Goal: Information Seeking & Learning: Understand process/instructions

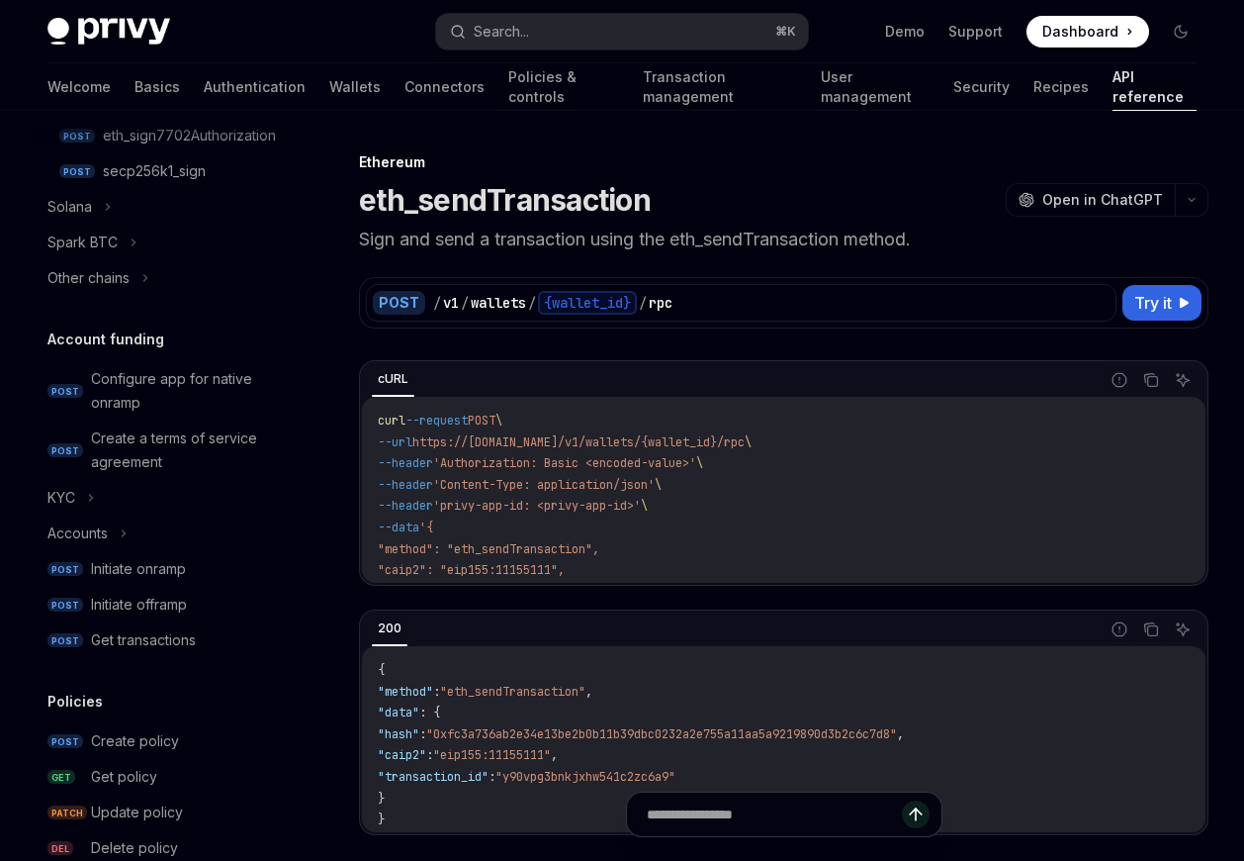
scroll to position [1432, 0]
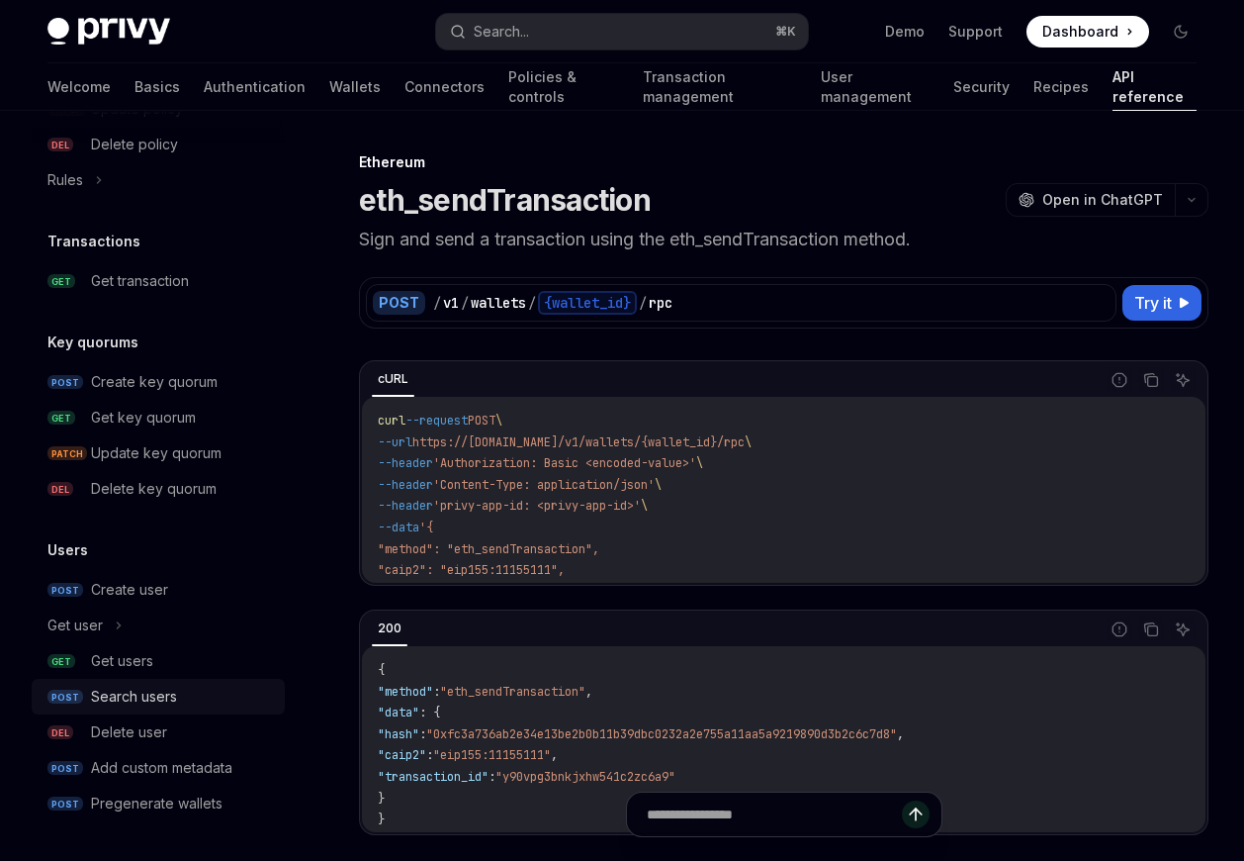
click at [132, 697] on div "Search users" at bounding box center [134, 696] width 86 height 24
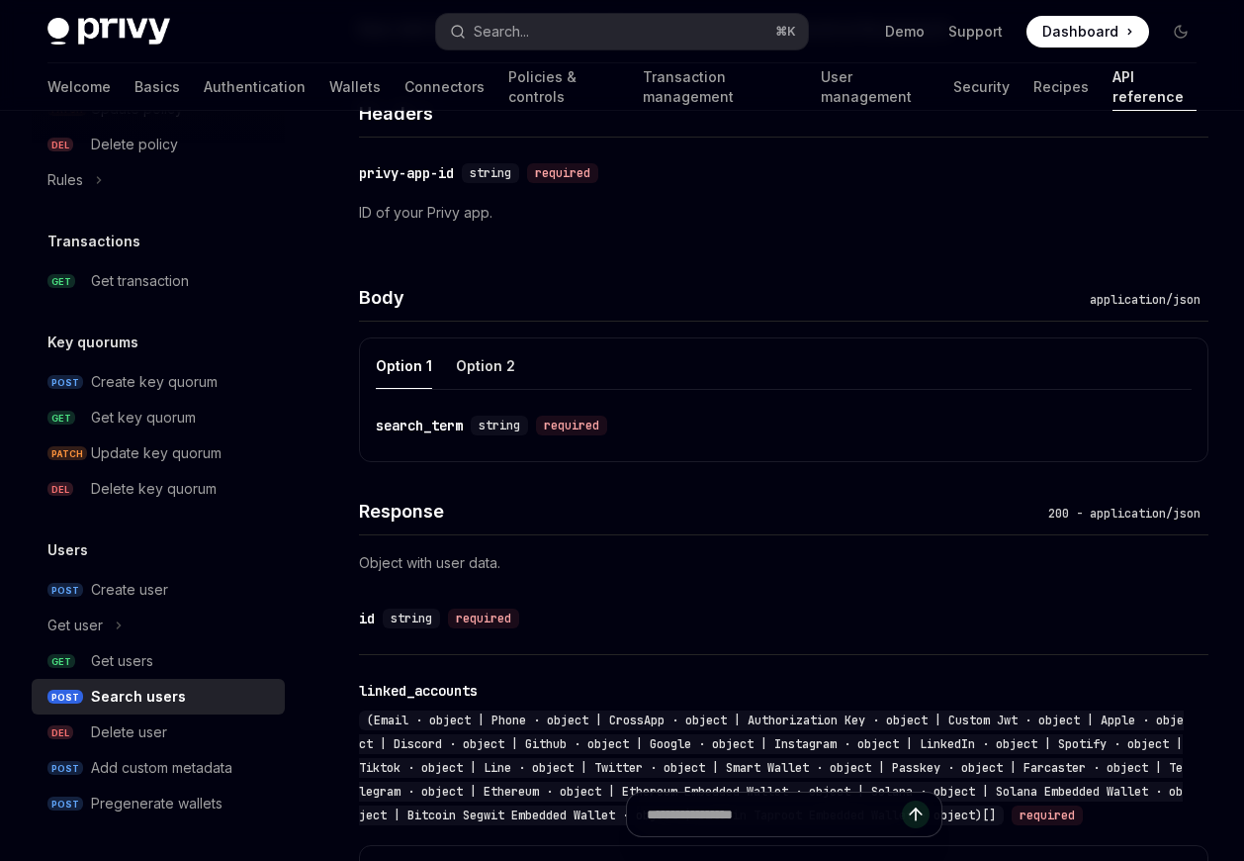
scroll to position [1017, 0]
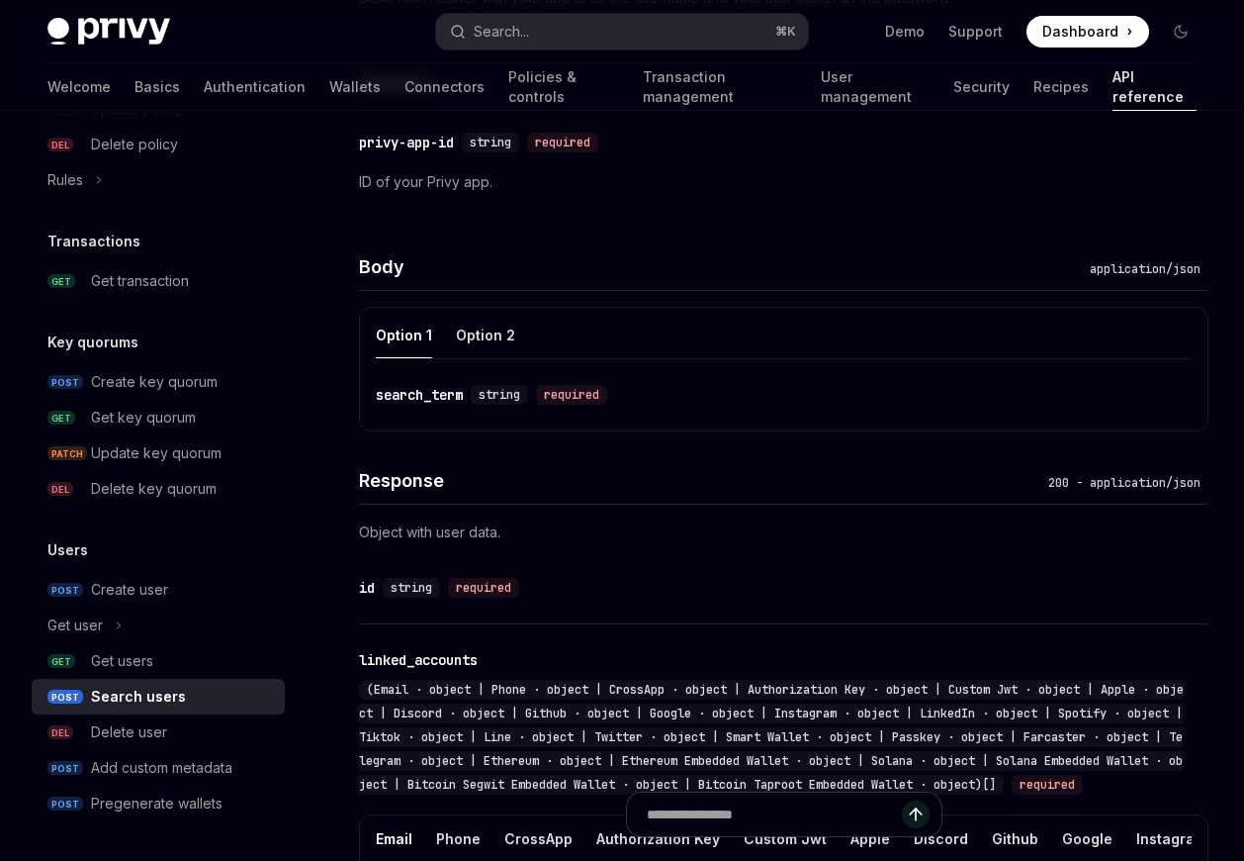
click at [425, 390] on div "search_term" at bounding box center [419, 395] width 87 height 20
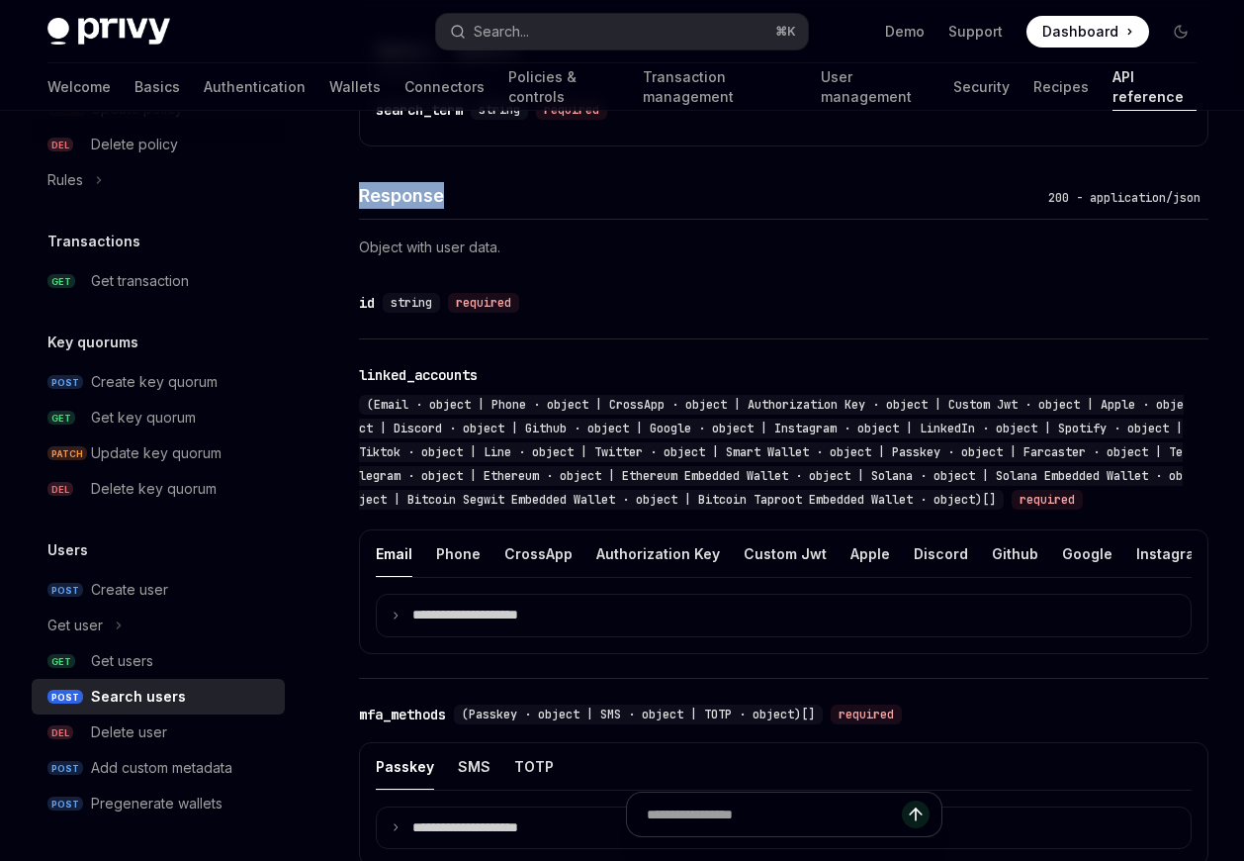
click at [425, 390] on div "Response 200 - application/json Object with user data. ​ id string required ​ l…" at bounding box center [784, 770] width 850 height 1249
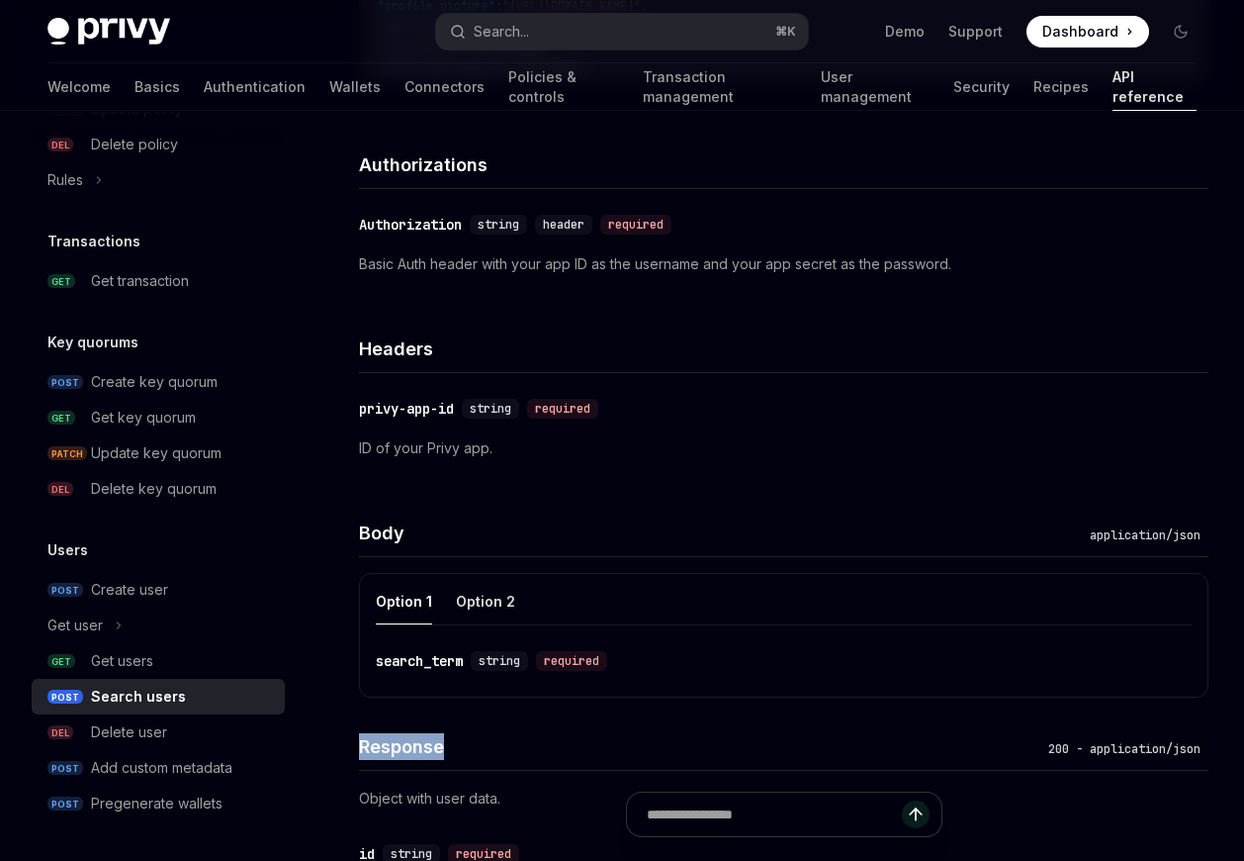
scroll to position [957, 0]
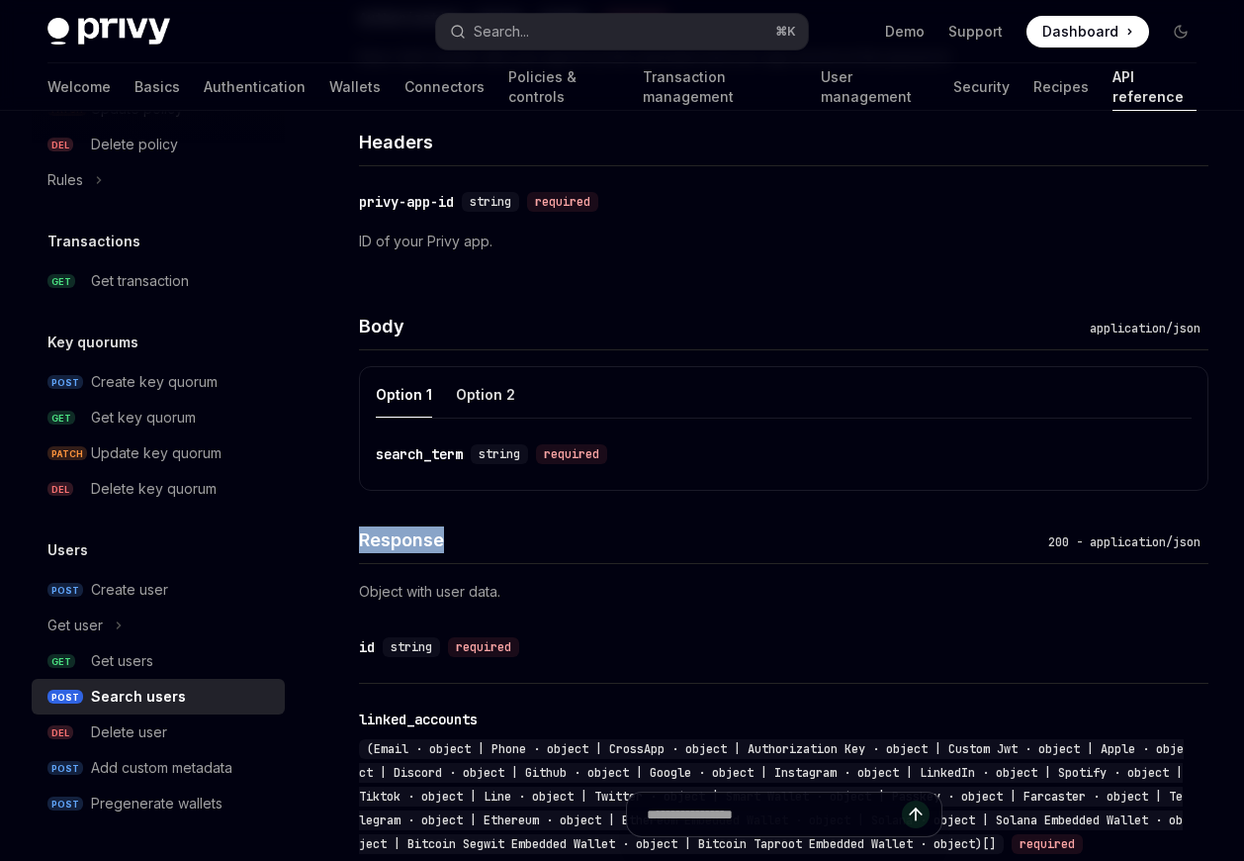
click at [548, 526] on h4 "Response" at bounding box center [699, 539] width 681 height 27
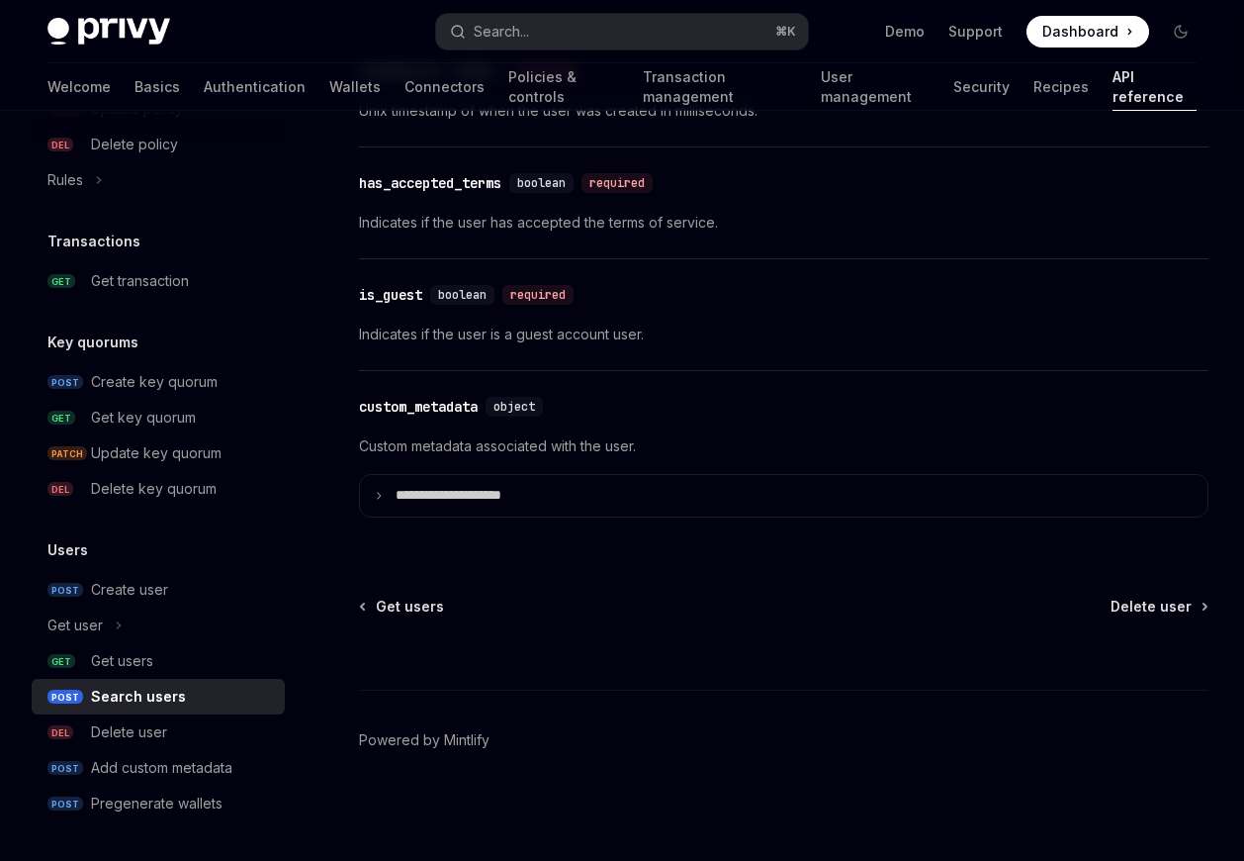
scroll to position [2179, 0]
click at [149, 743] on div "Delete user" at bounding box center [129, 732] width 76 height 24
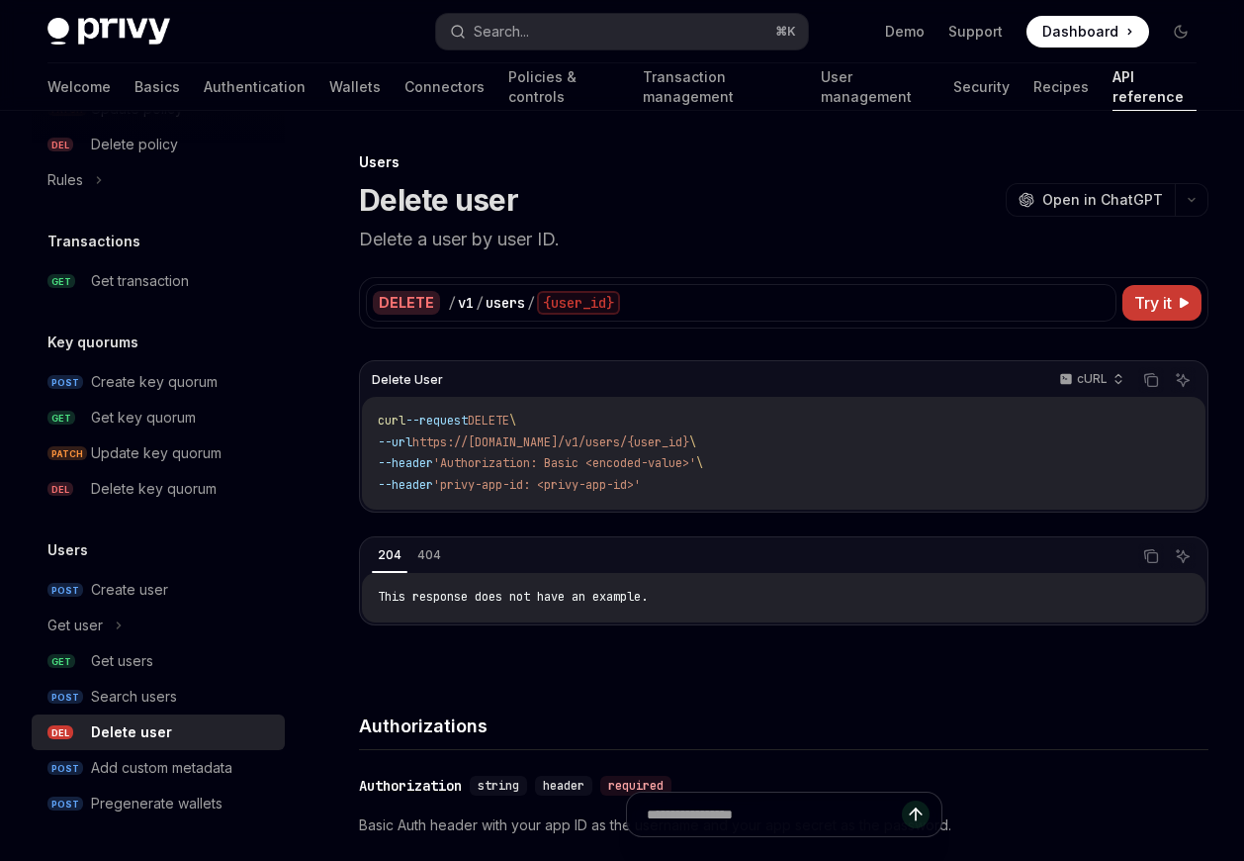
click at [692, 533] on div "Delete User cURL Copy Ask AI curl --request DELETE \ --url https://[DOMAIN_NAME…" at bounding box center [784, 502] width 850 height 285
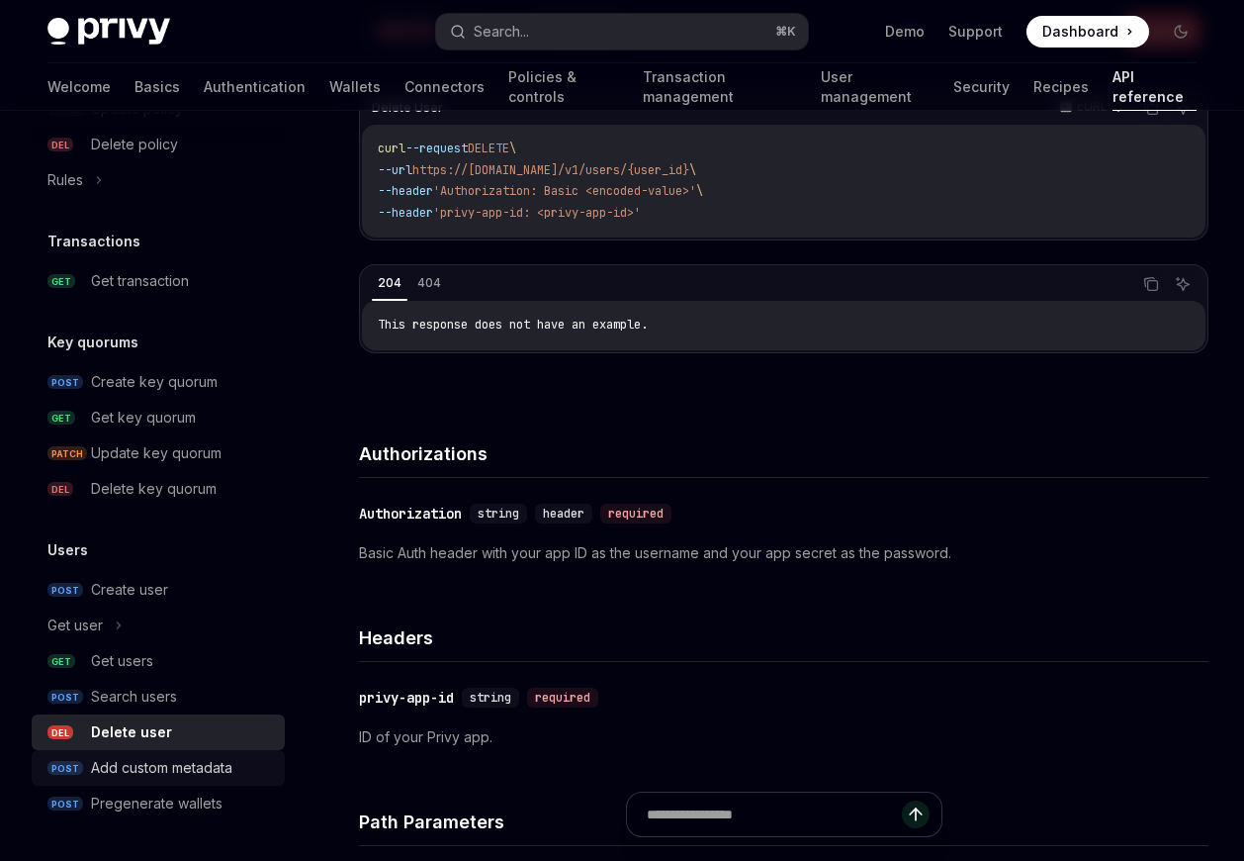
scroll to position [273, 0]
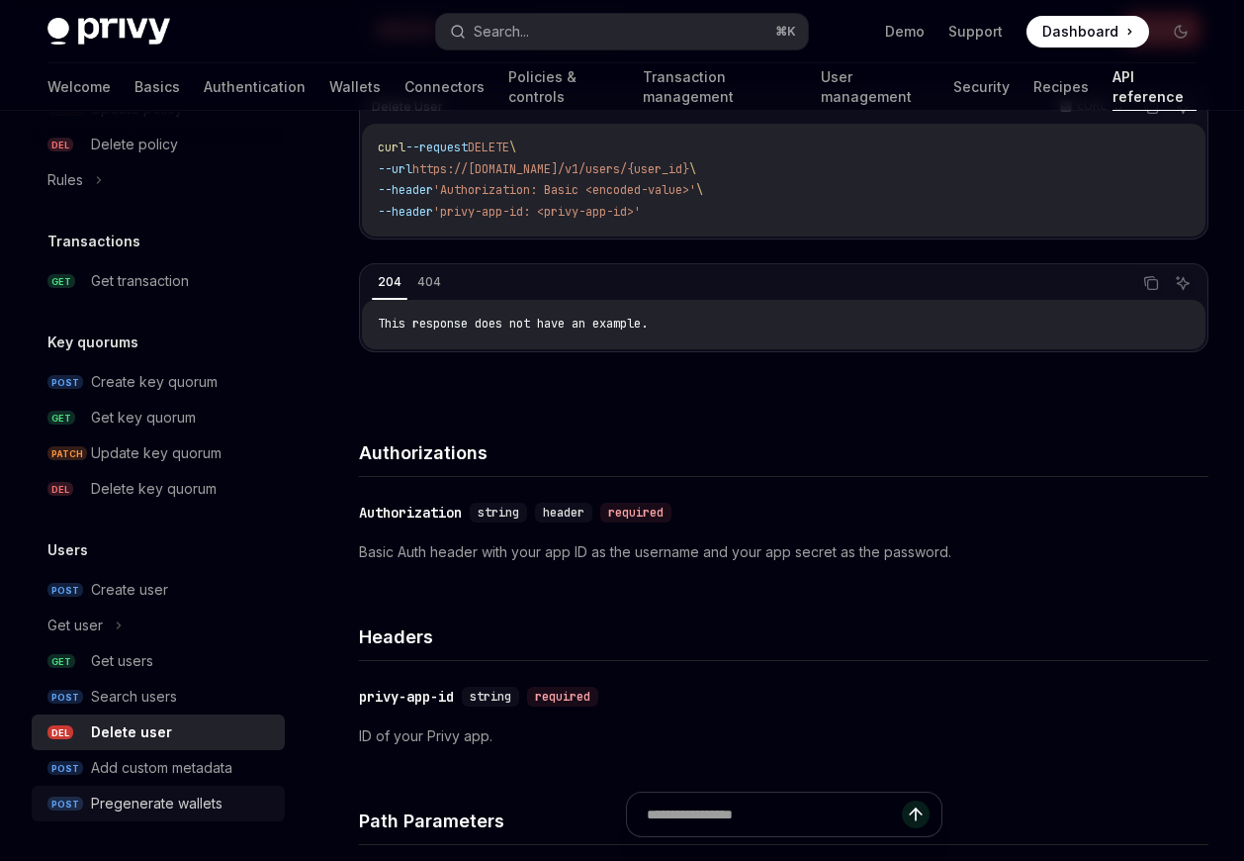
click at [209, 804] on div "Pregenerate wallets" at bounding box center [157, 803] width 132 height 24
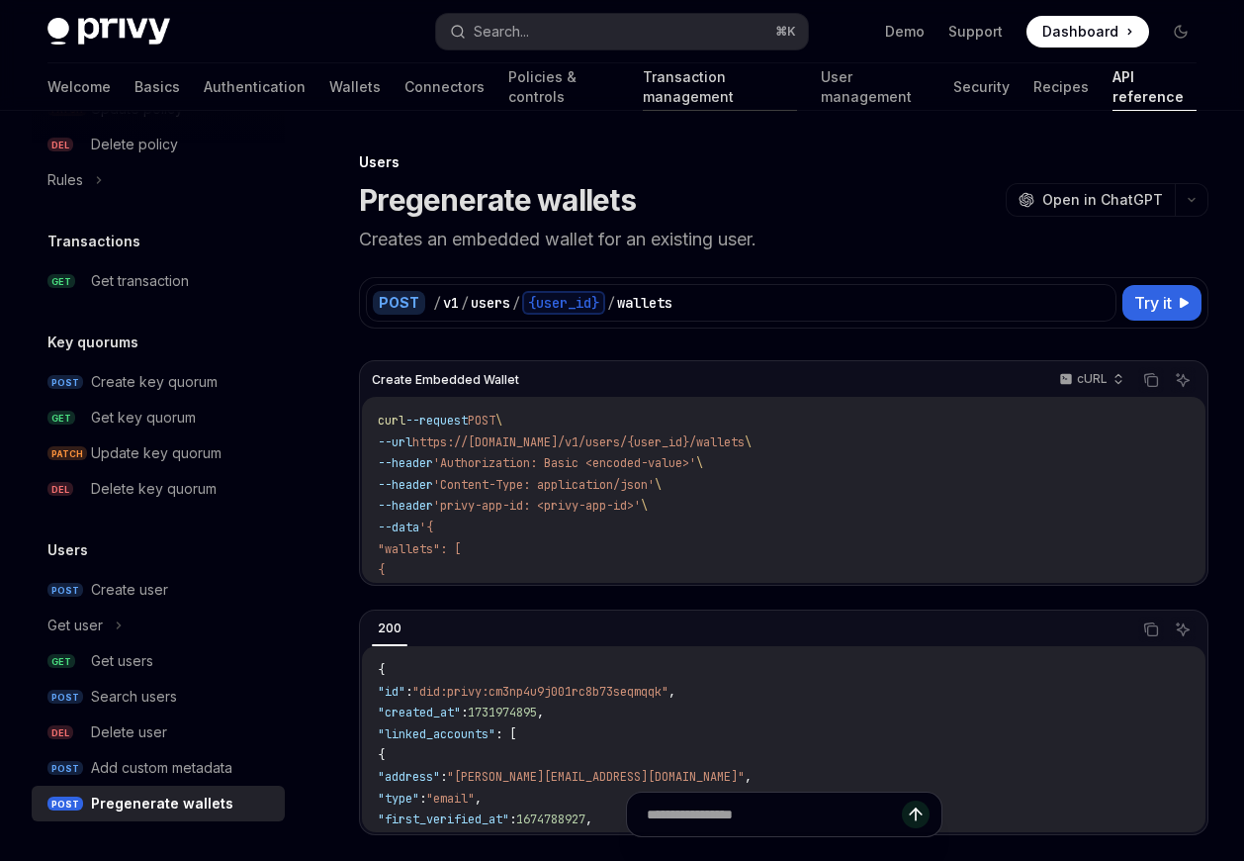
click at [643, 106] on link "Transaction management" at bounding box center [719, 86] width 153 height 47
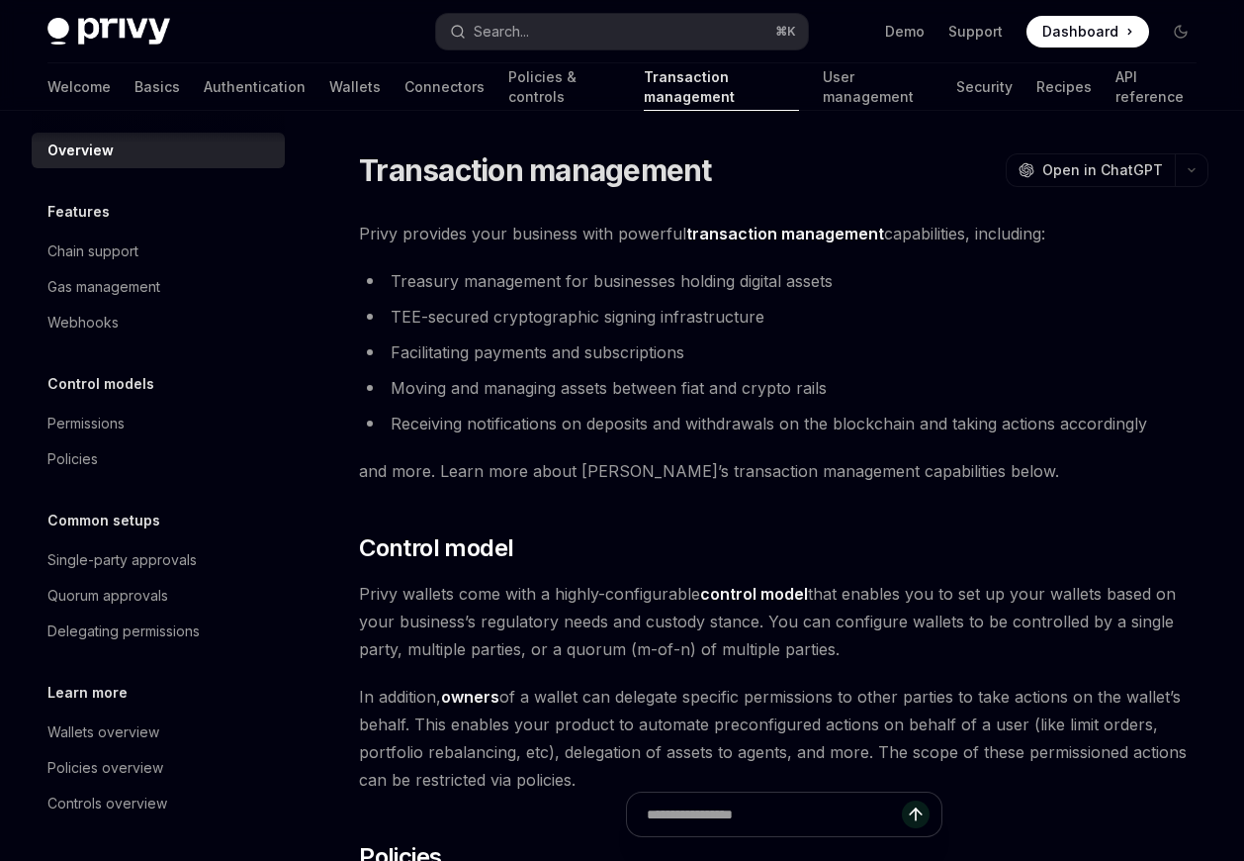
scroll to position [10, 0]
click at [644, 91] on link "Transaction management" at bounding box center [722, 86] width 156 height 47
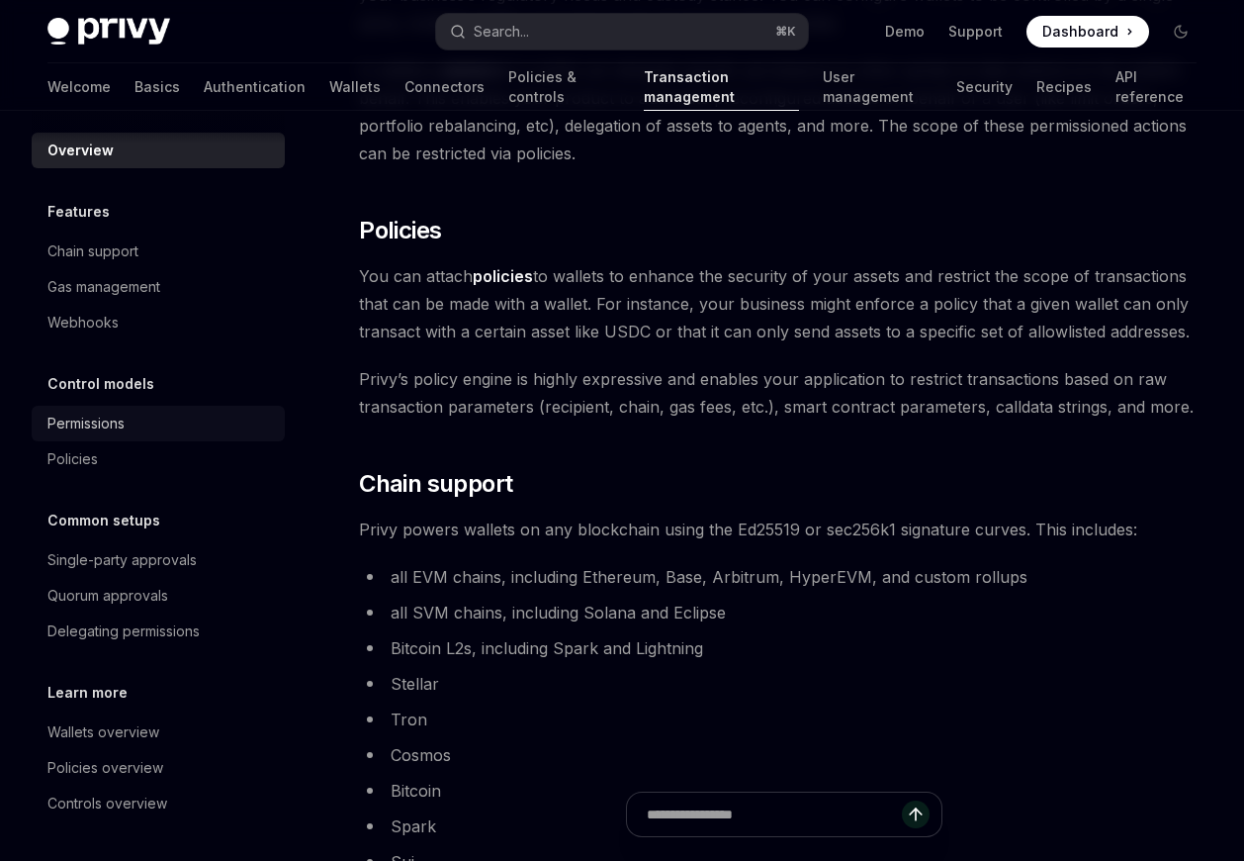
scroll to position [0, 0]
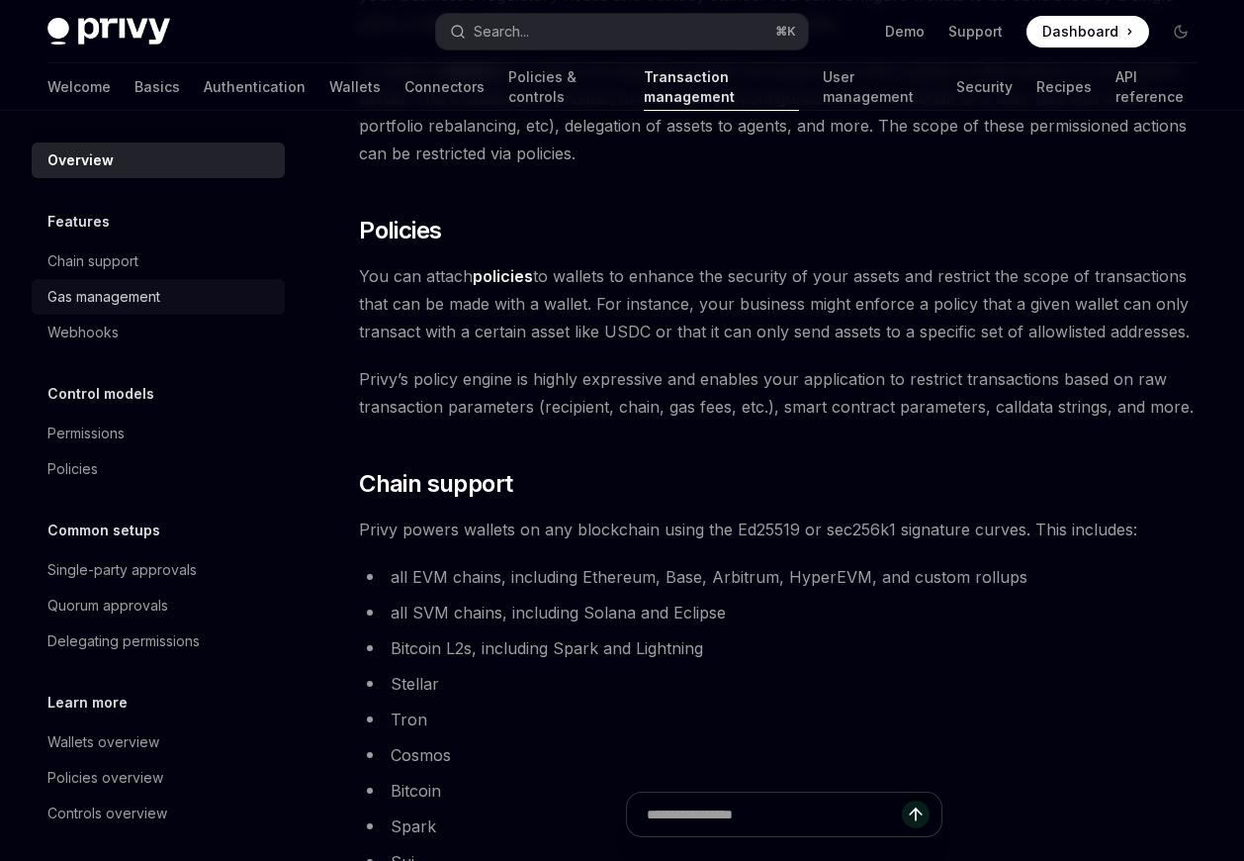
click at [82, 290] on div "Gas management" at bounding box center [103, 297] width 113 height 24
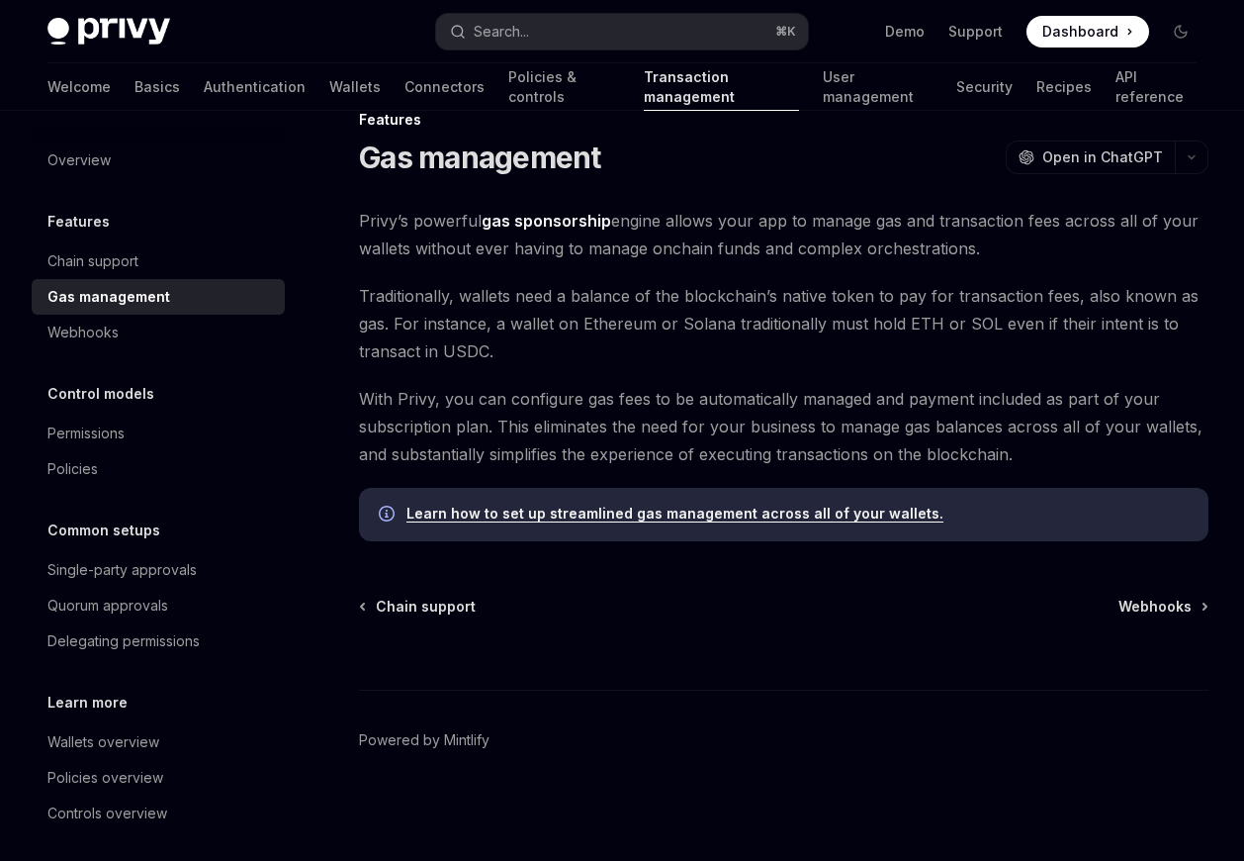
click at [506, 222] on strong "gas sponsorship" at bounding box center [547, 221] width 130 height 20
click at [783, 515] on link "Learn how to set up streamlined gas management across all of your wallets." at bounding box center [675, 513] width 537 height 18
type textarea "*"
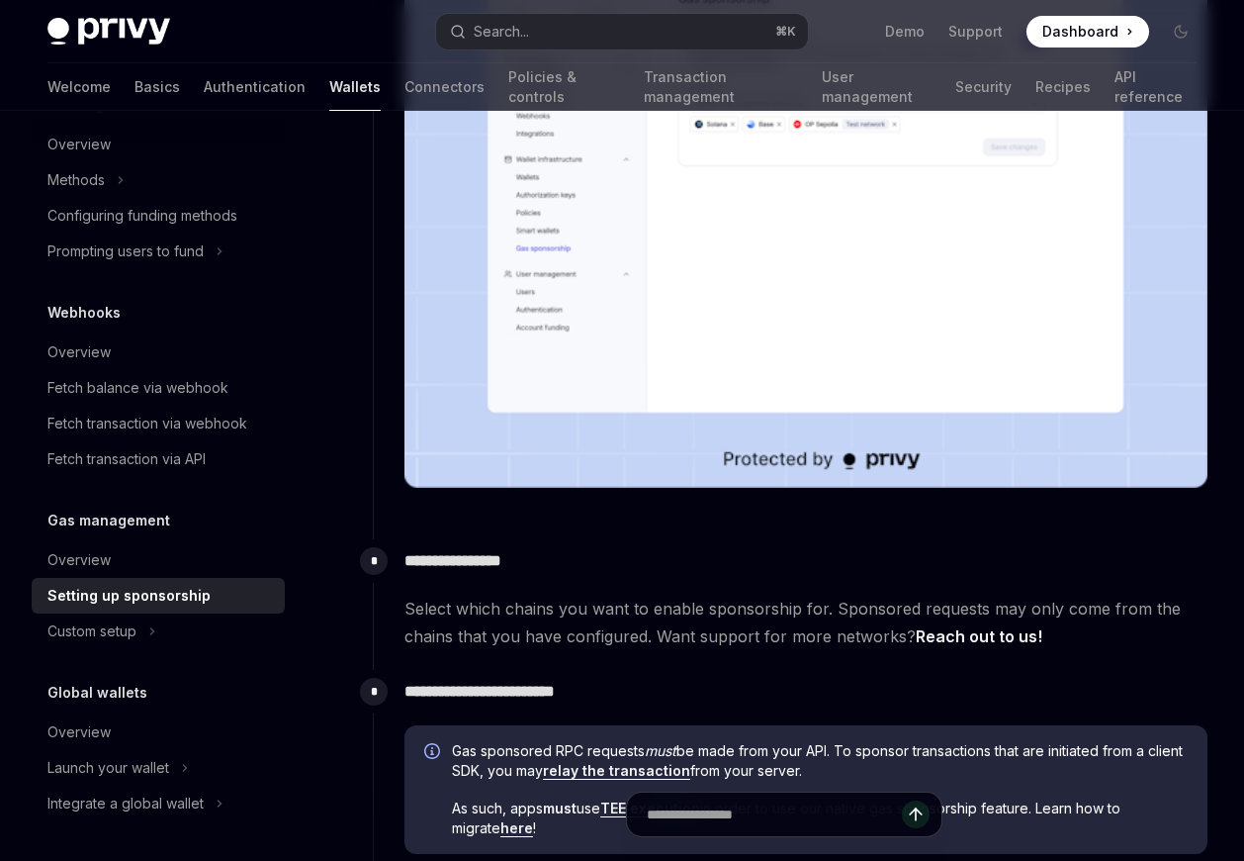
scroll to position [544, 0]
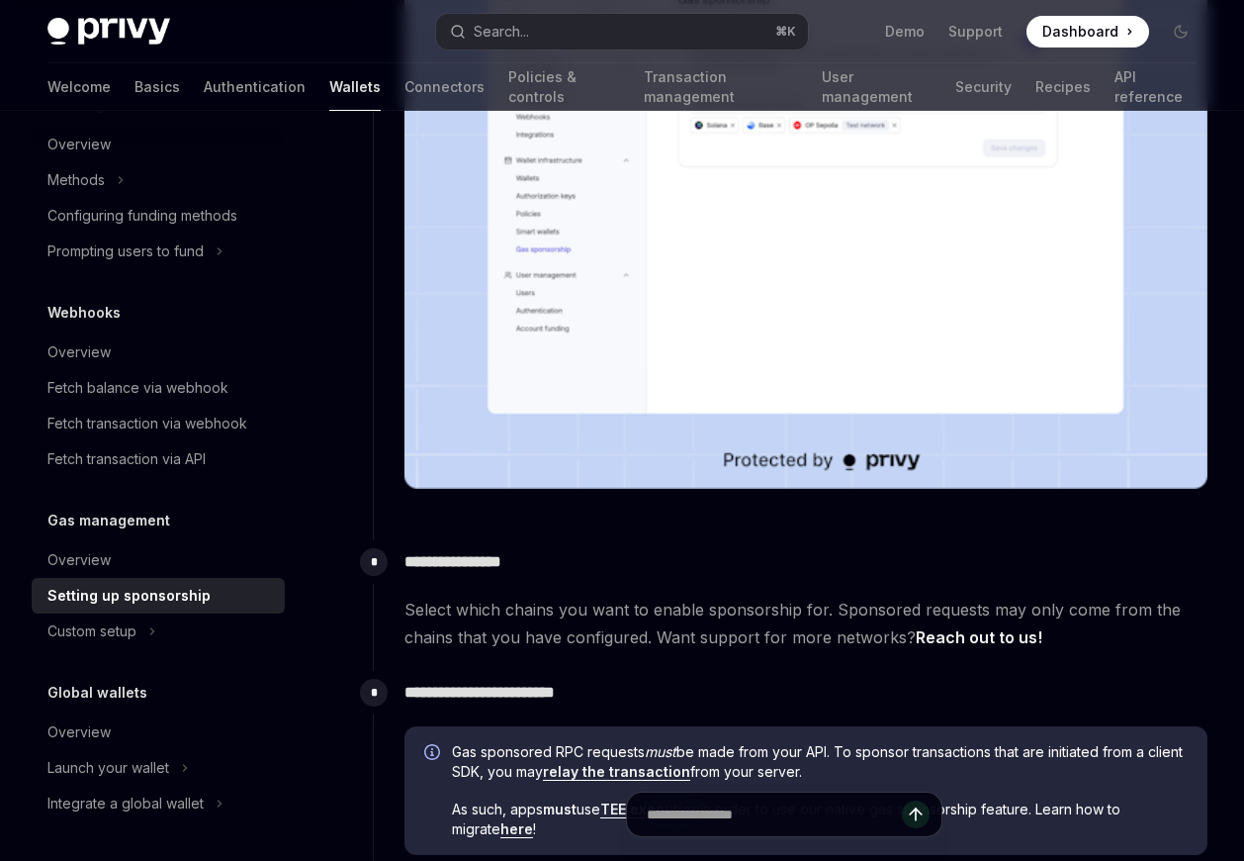
click at [1078, 24] on span "Dashboard" at bounding box center [1080, 32] width 76 height 20
